Goal: Go to known website: Go to known website

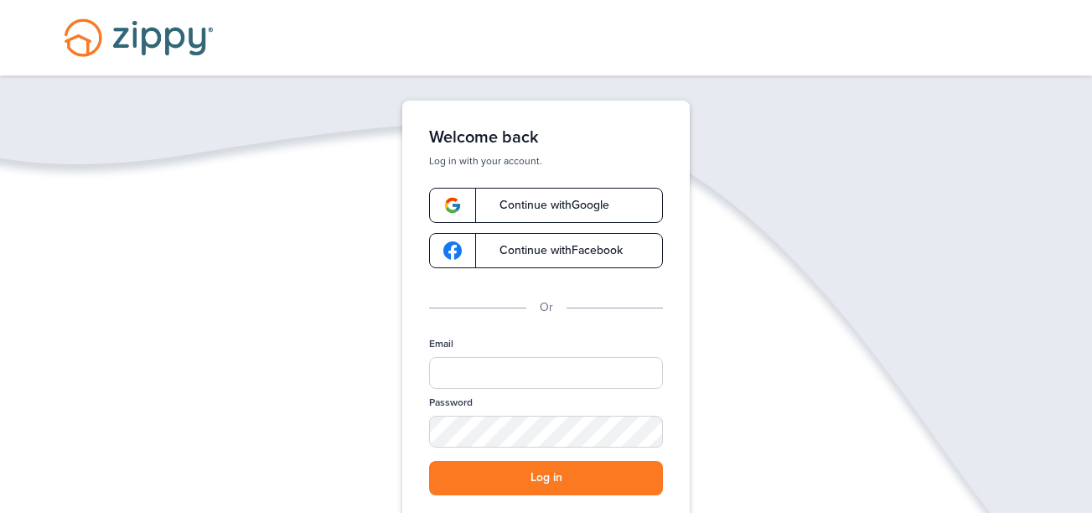
click at [587, 199] on span "Continue with Google" at bounding box center [546, 205] width 127 height 12
